Goal: Information Seeking & Learning: Learn about a topic

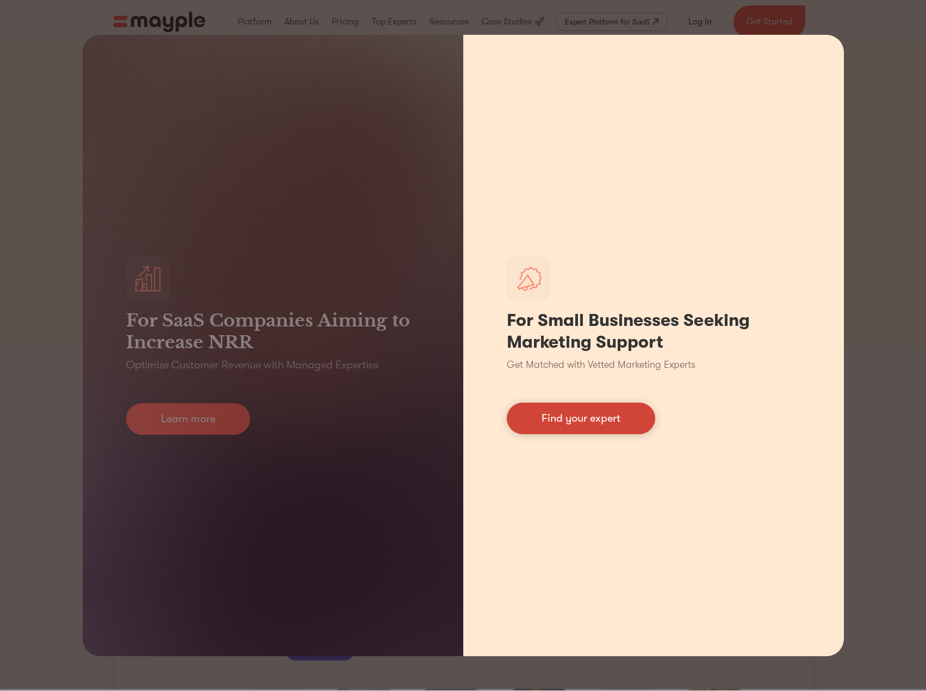
click at [593, 427] on link "Find your expert" at bounding box center [581, 419] width 149 height 32
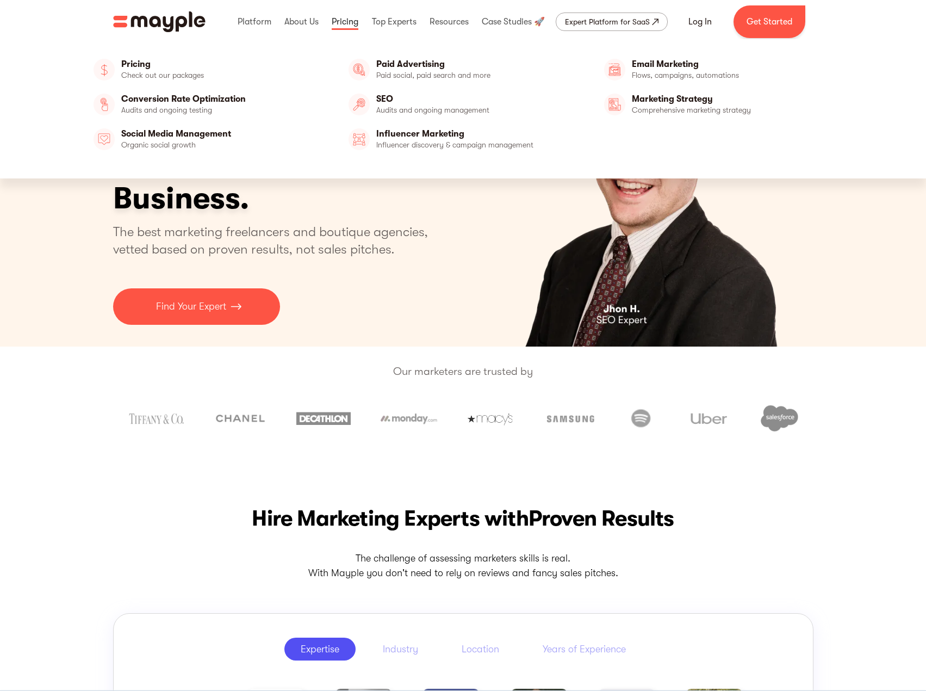
click at [335, 23] on link at bounding box center [345, 21] width 32 height 35
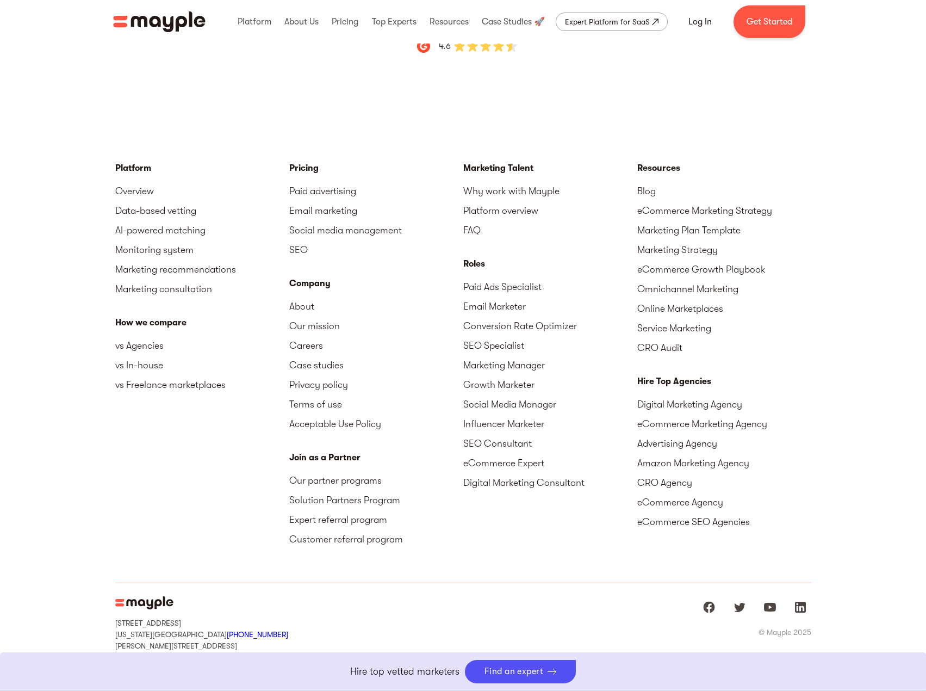
scroll to position [3575, 0]
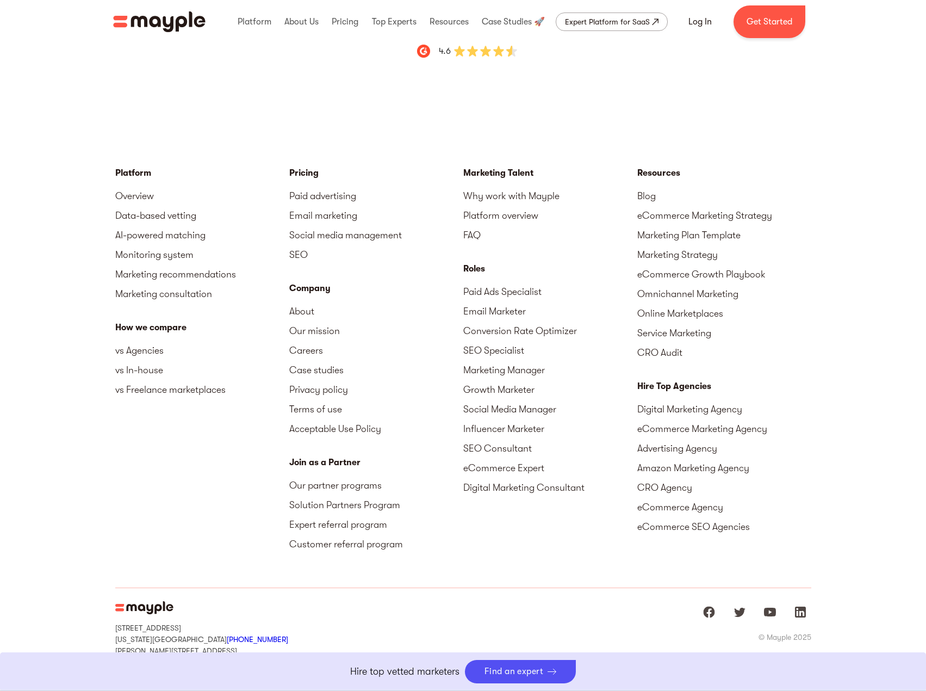
click at [879, 570] on div "Platform Overview Data-based vetting AI-powered matching Monitoring system Mark…" at bounding box center [463, 406] width 926 height 611
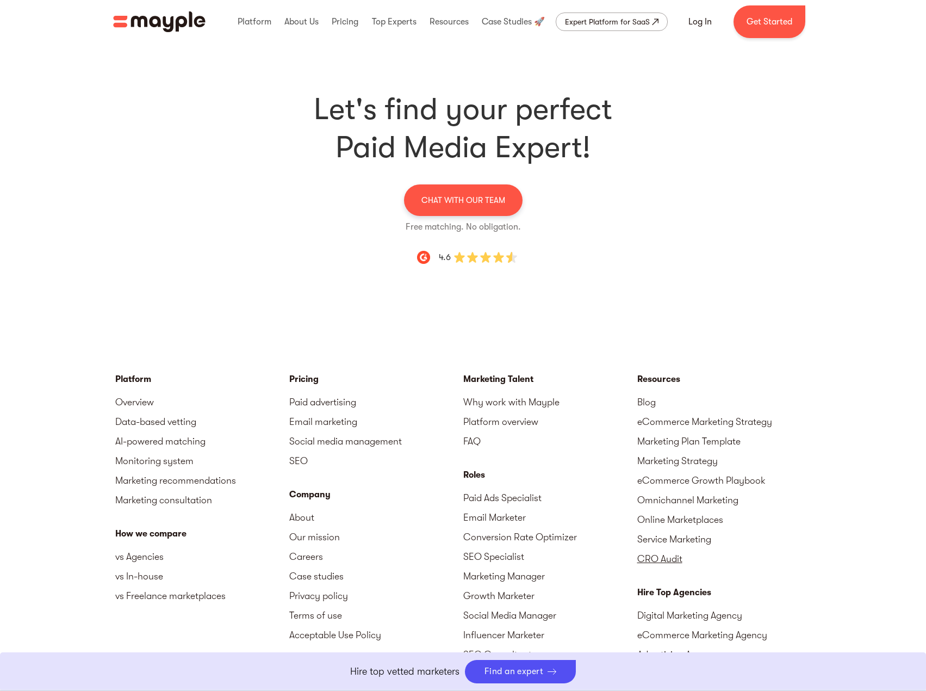
scroll to position [3585, 0]
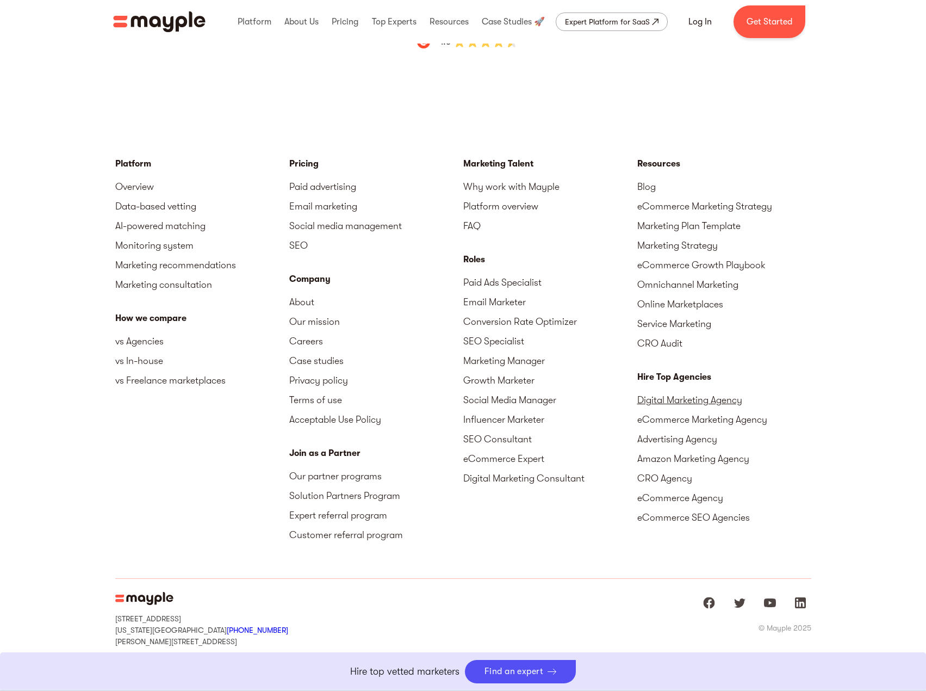
click at [708, 390] on link "Digital Marketing Agency" at bounding box center [725, 400] width 174 height 20
